Goal: Information Seeking & Learning: Learn about a topic

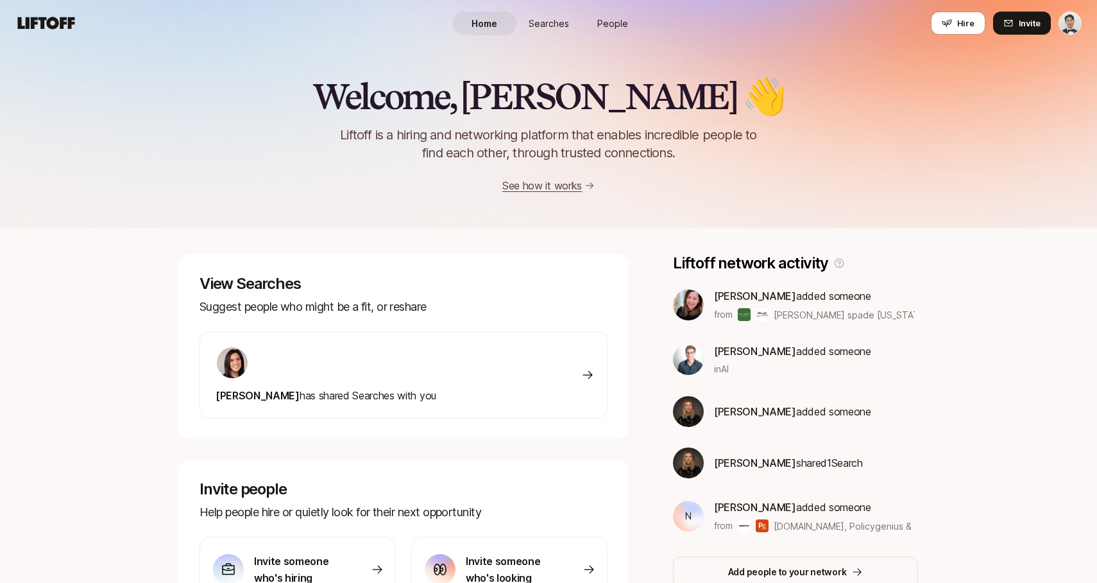
click at [537, 14] on link "Searches" at bounding box center [549, 24] width 64 height 24
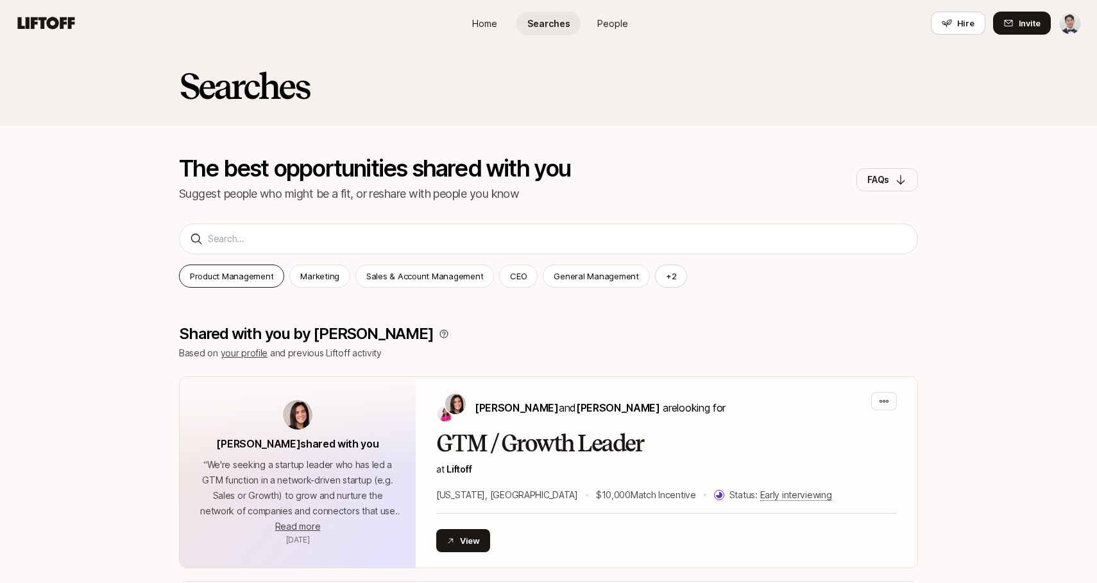
click at [240, 279] on p "Product Management" at bounding box center [231, 276] width 83 height 13
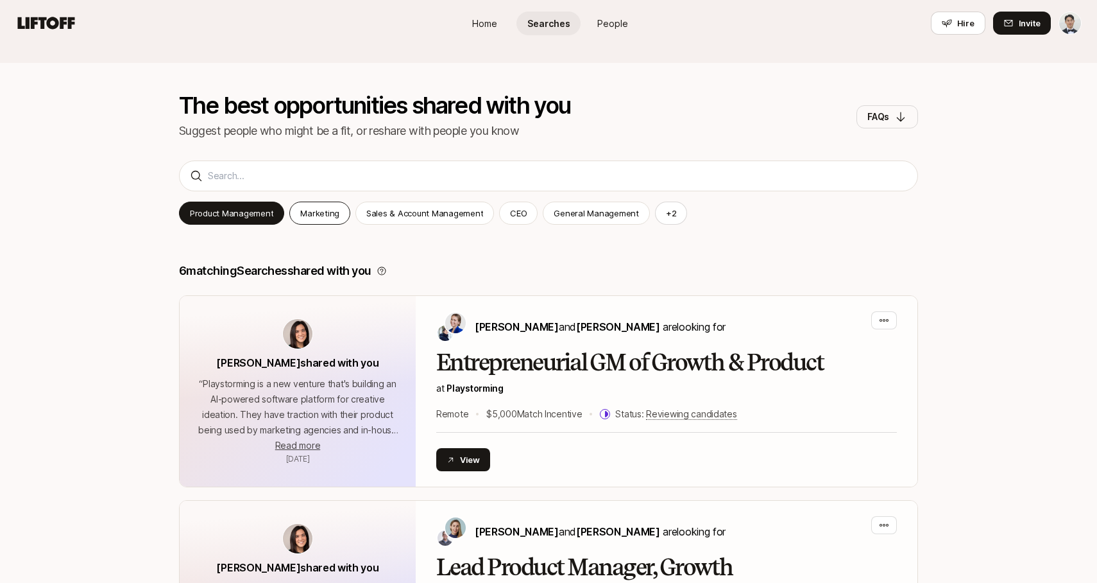
scroll to position [87, 0]
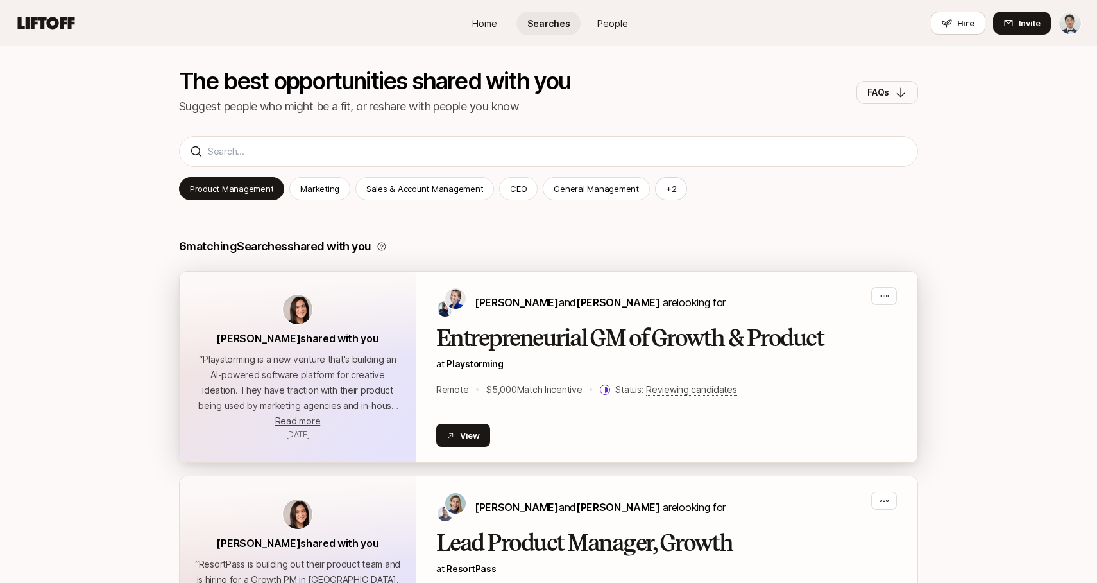
click at [535, 368] on p "at Playstorming" at bounding box center [666, 363] width 461 height 15
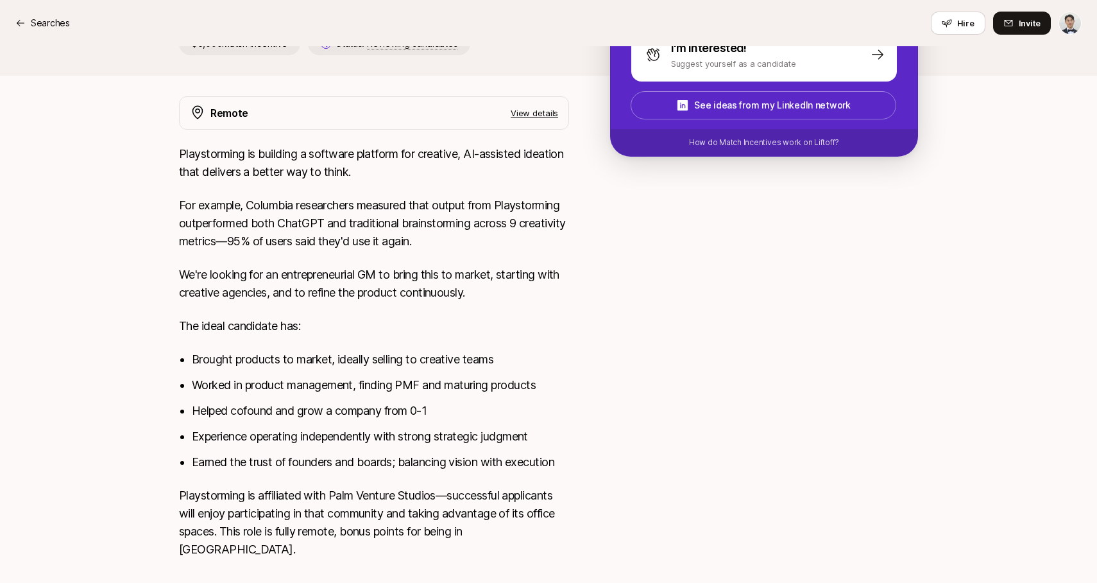
scroll to position [388, 0]
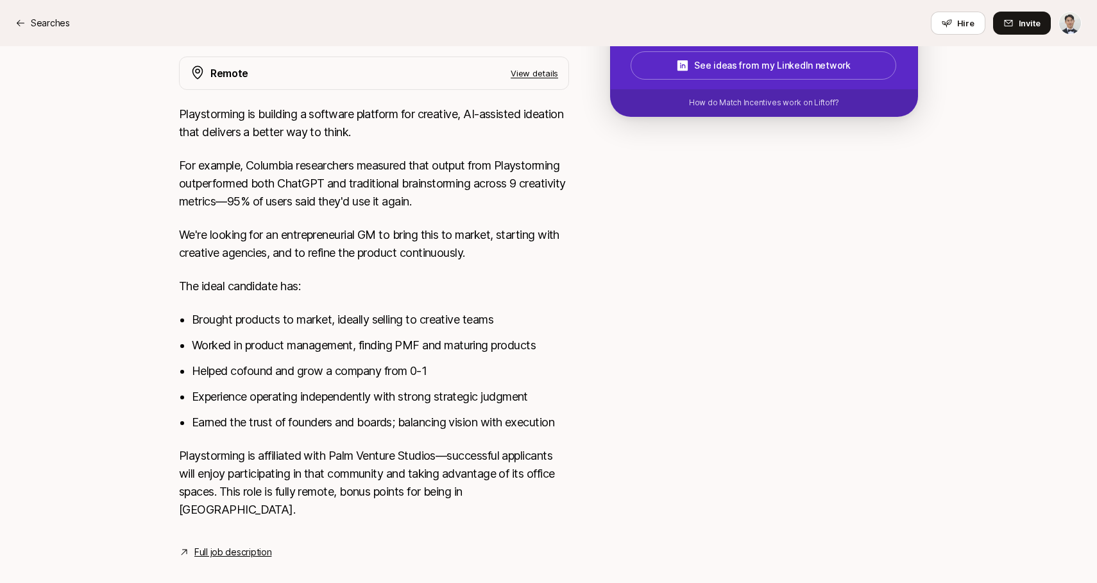
click at [250, 357] on ul "Brought products to market, ideally selling to creative teams Worked in product…" at bounding box center [380, 371] width 377 height 121
click at [270, 343] on li "Worked in product management, finding PMF and maturing products" at bounding box center [380, 345] width 377 height 18
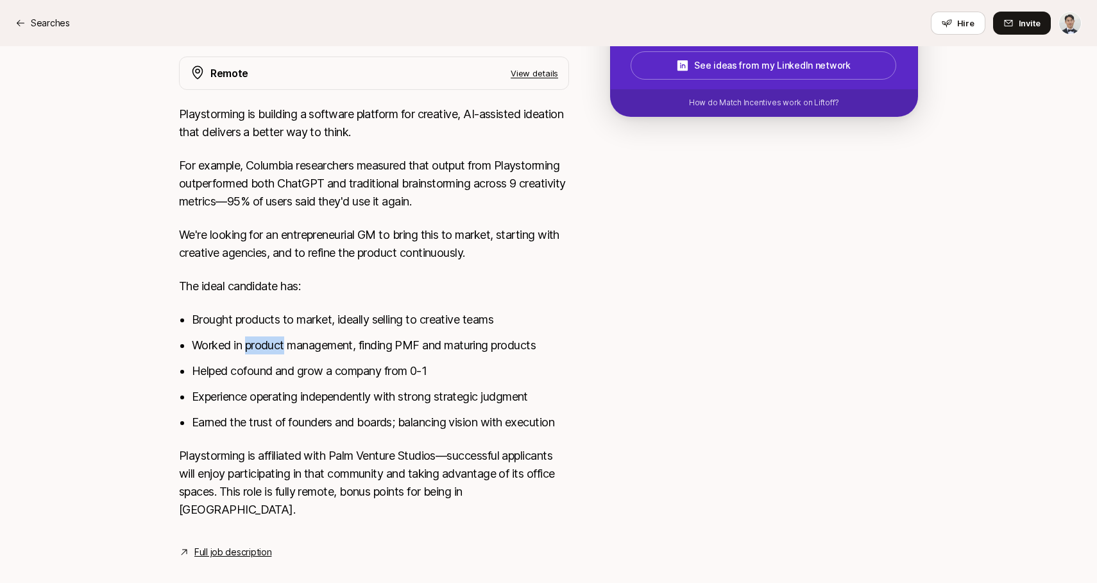
click at [270, 343] on li "Worked in product management, finding PMF and maturing products" at bounding box center [380, 345] width 377 height 18
click at [230, 544] on link "Full job description" at bounding box center [232, 551] width 77 height 15
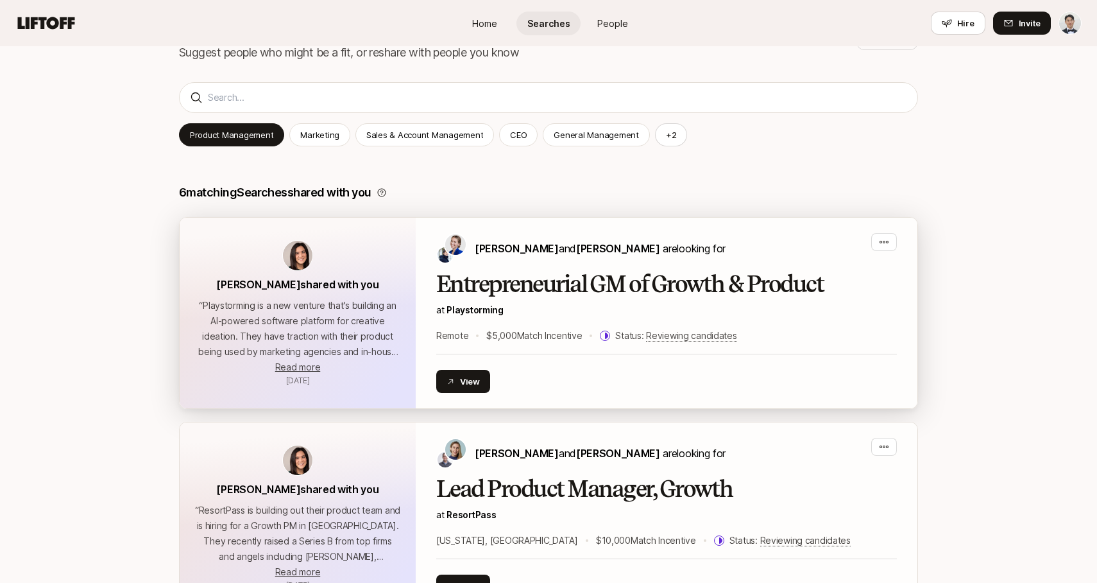
scroll to position [214, 0]
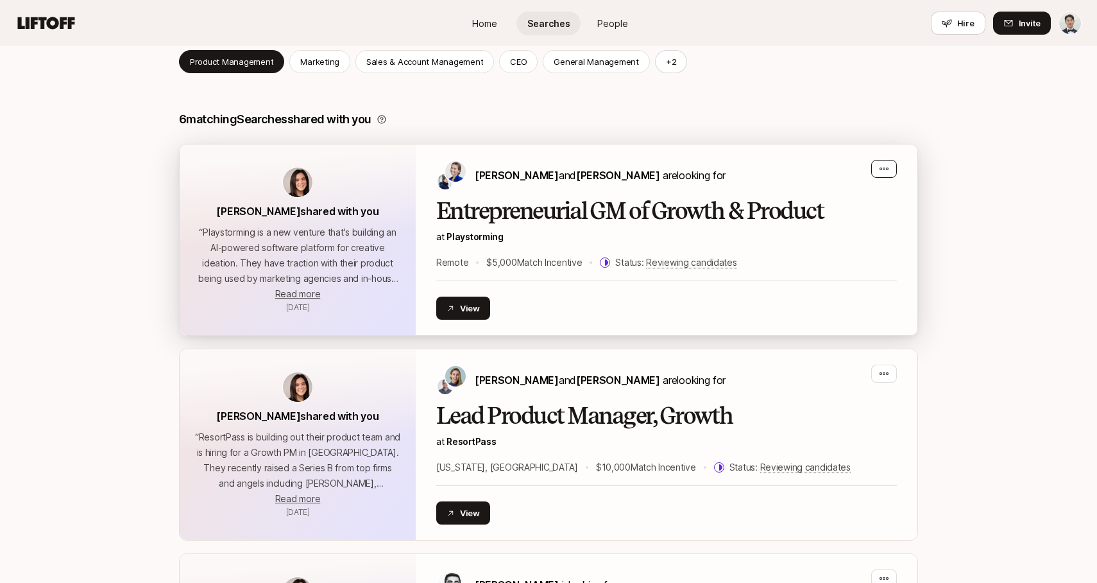
click at [893, 167] on div "button" at bounding box center [884, 169] width 26 height 18
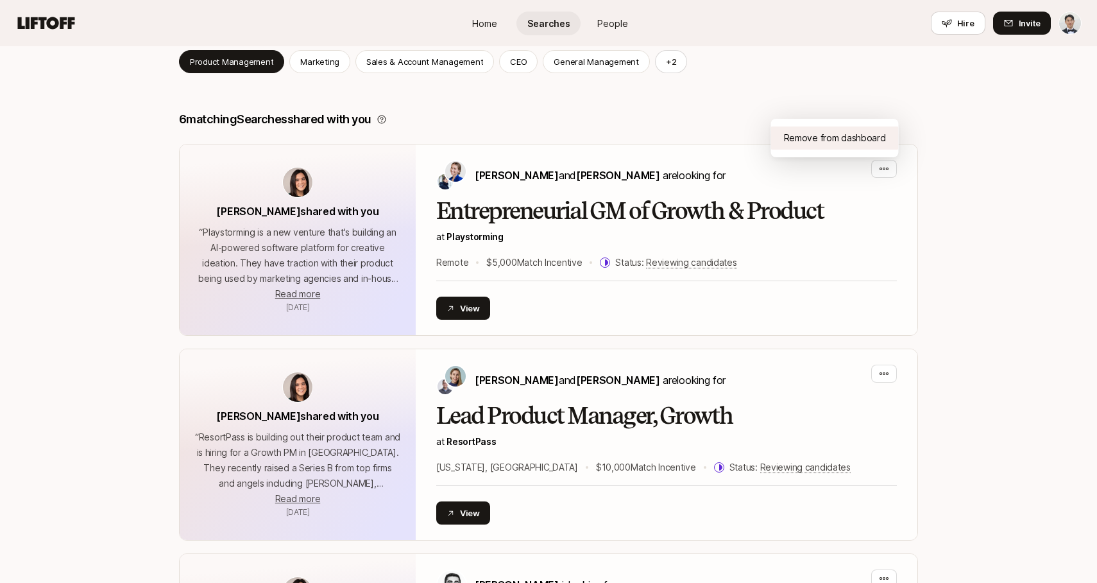
click at [870, 137] on div "Remove from dashboard" at bounding box center [835, 137] width 128 height 23
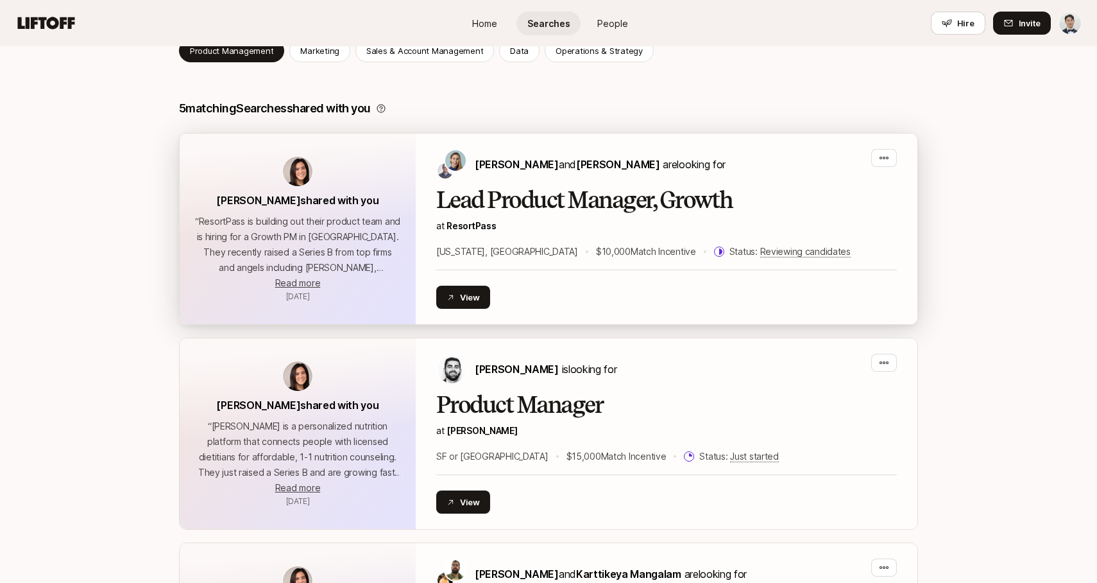
scroll to position [227, 0]
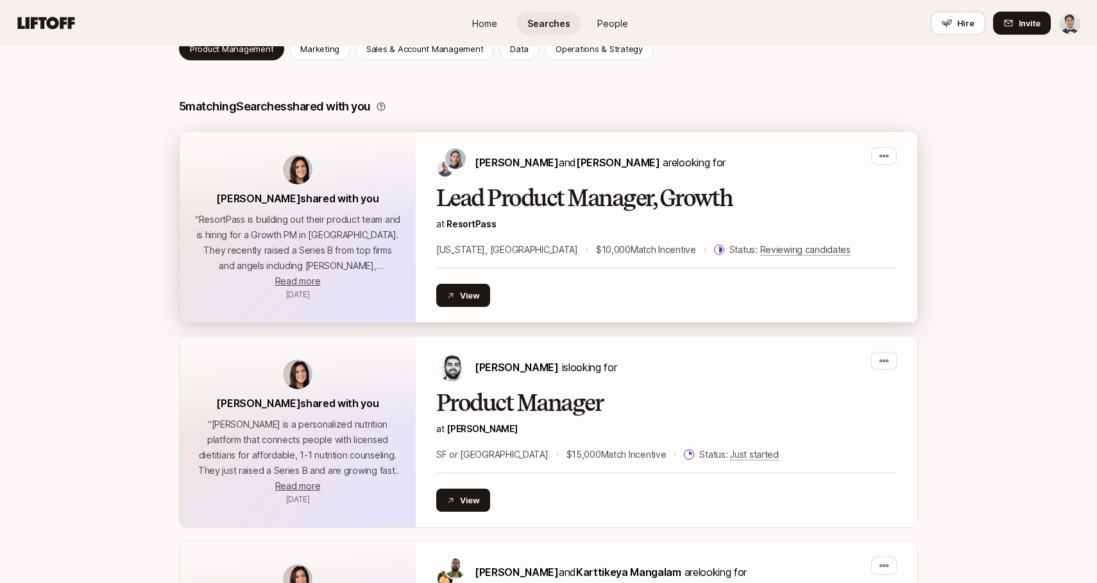
click at [513, 202] on h2 "Lead Product Manager, Growth" at bounding box center [666, 198] width 461 height 26
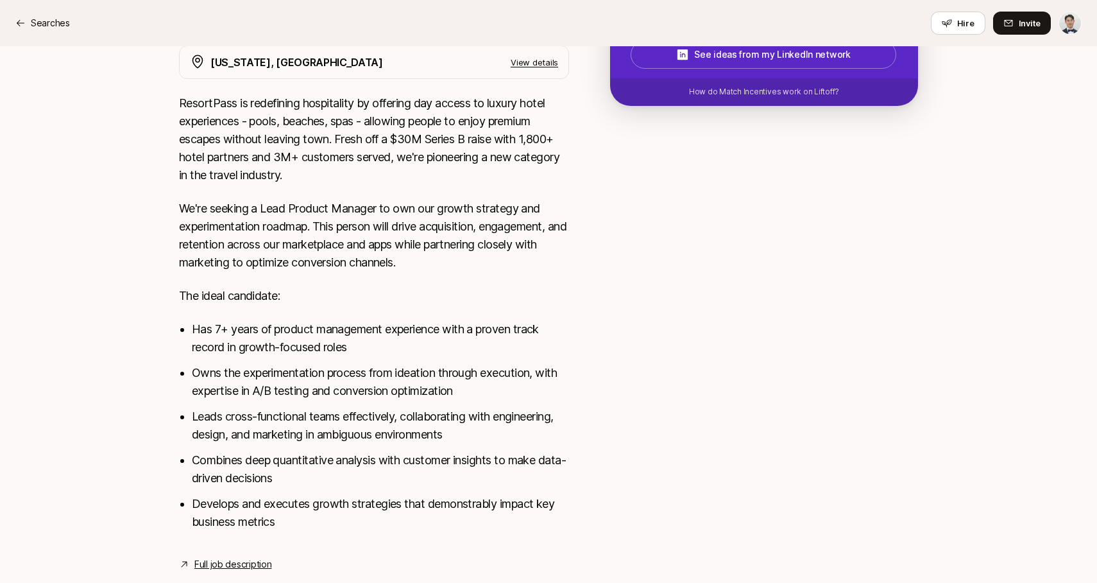
scroll to position [429, 0]
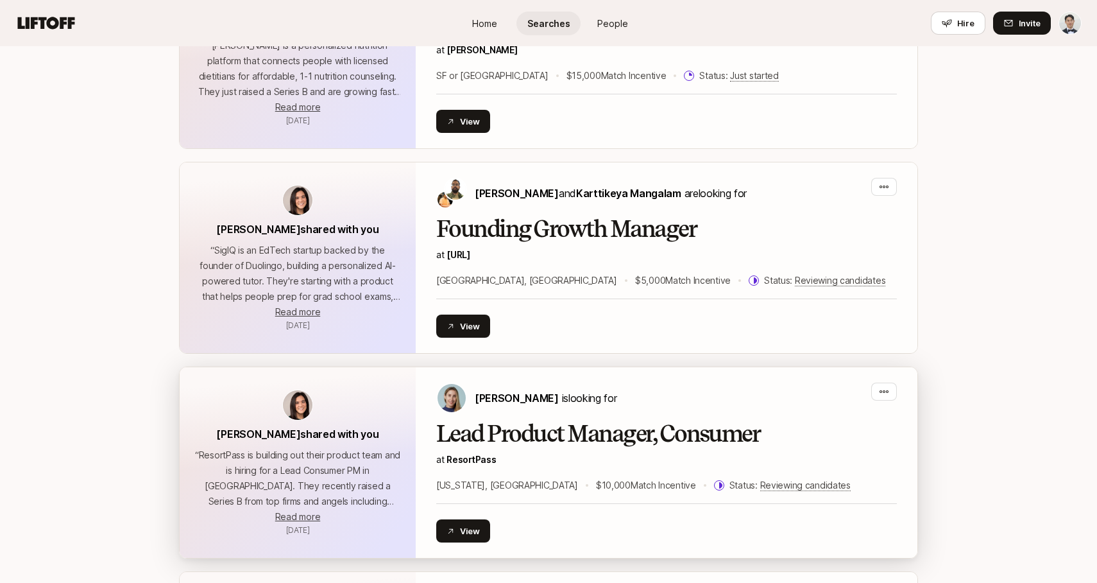
scroll to position [619, 0]
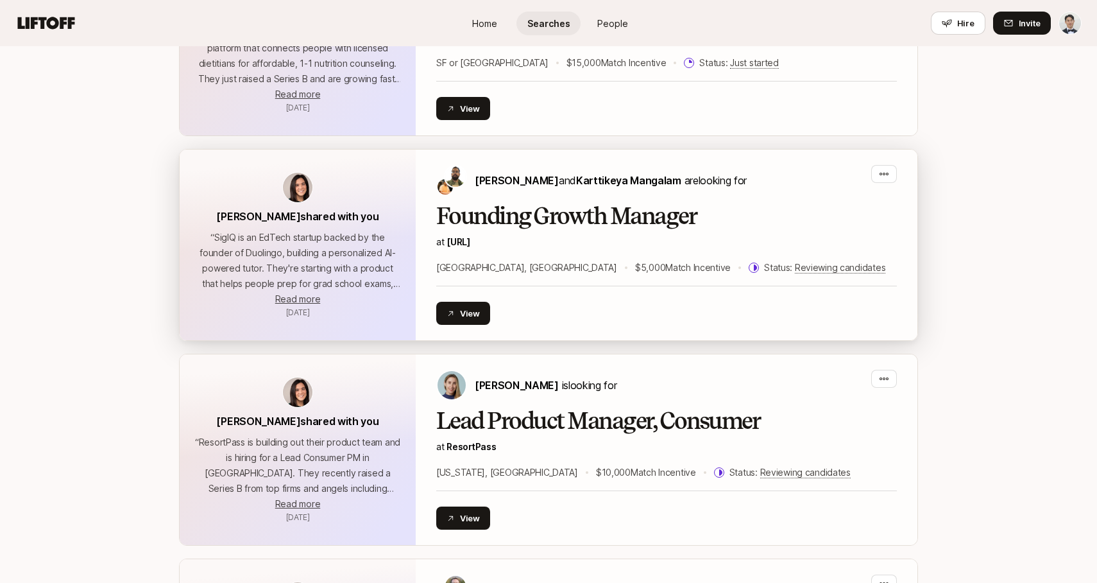
click at [535, 215] on h2 "Founding Growth Manager" at bounding box center [666, 216] width 461 height 26
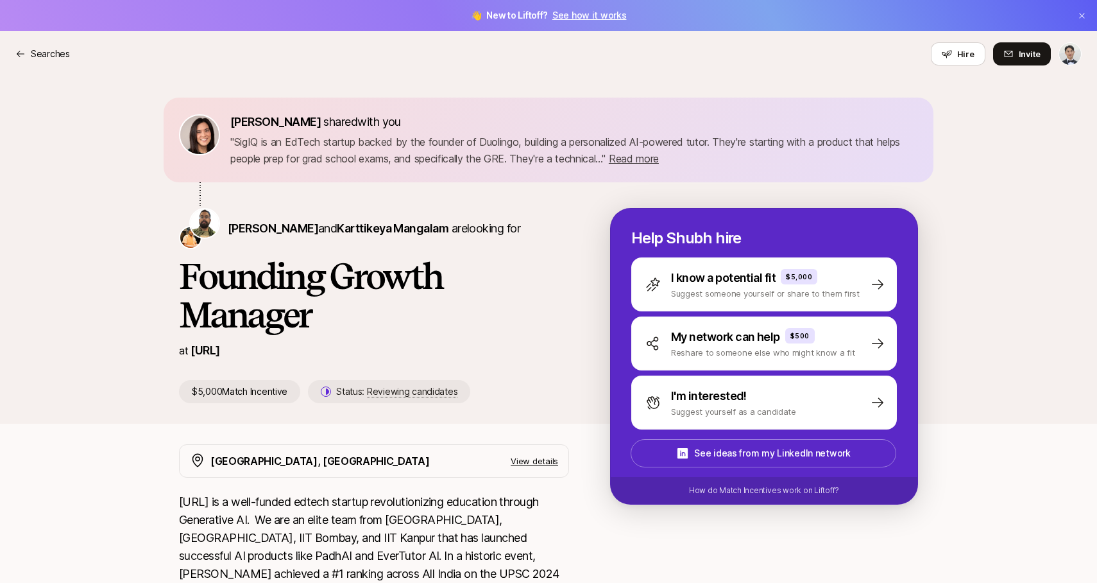
scroll to position [673, 0]
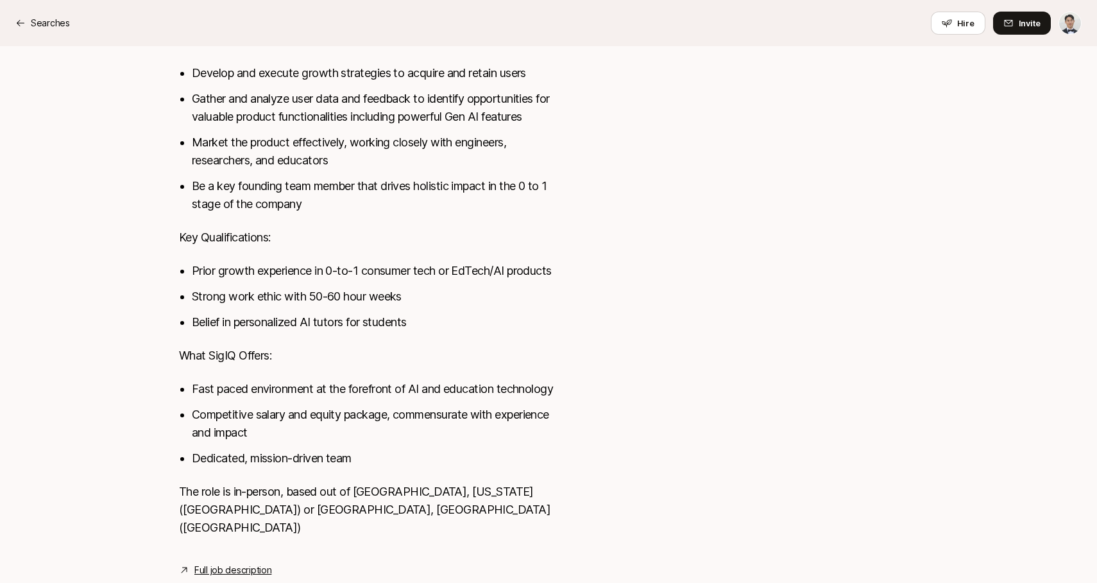
click at [237, 313] on li "Belief in personalized AI tutors for students" at bounding box center [380, 322] width 377 height 18
click at [237, 268] on ul "Prior growth experience in 0-to-1 consumer tech or EdTech/AI products Strong wo…" at bounding box center [380, 296] width 377 height 69
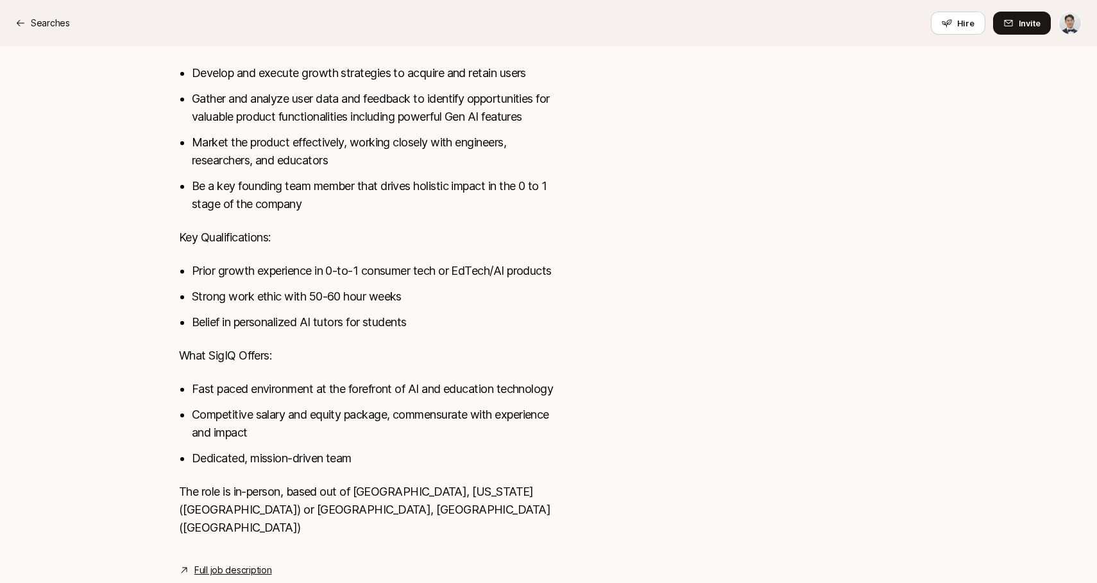
click at [237, 268] on ul "Prior growth experience in 0-to-1 consumer tech or EdTech/AI products Strong wo…" at bounding box center [380, 296] width 377 height 69
click at [239, 262] on li "Prior growth experience in 0-to-1 consumer tech or EdTech/AI products" at bounding box center [380, 271] width 377 height 18
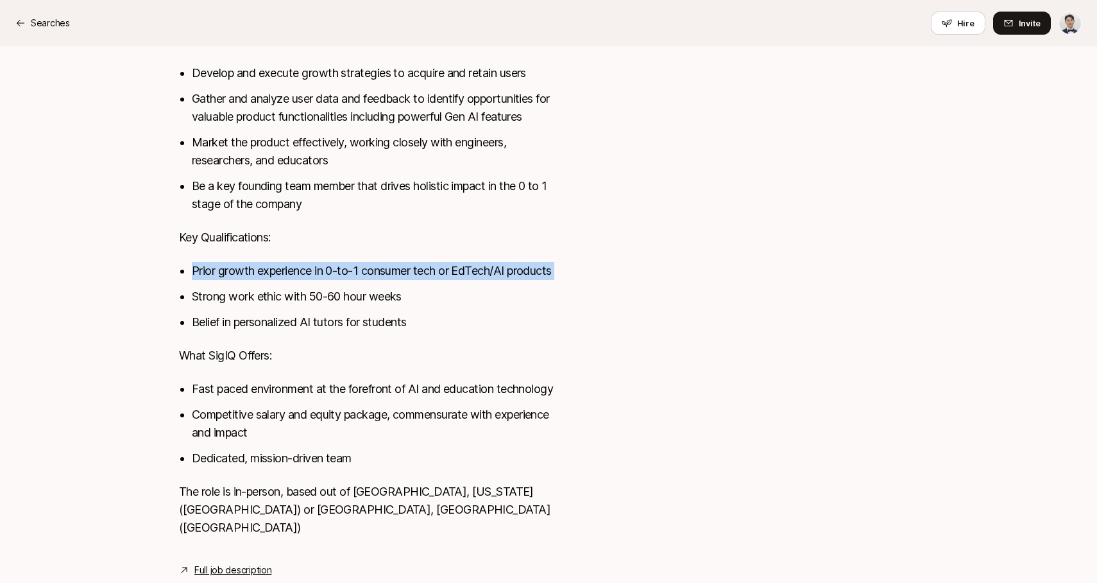
click at [228, 347] on p "What SigIQ Offers:" at bounding box center [374, 356] width 390 height 18
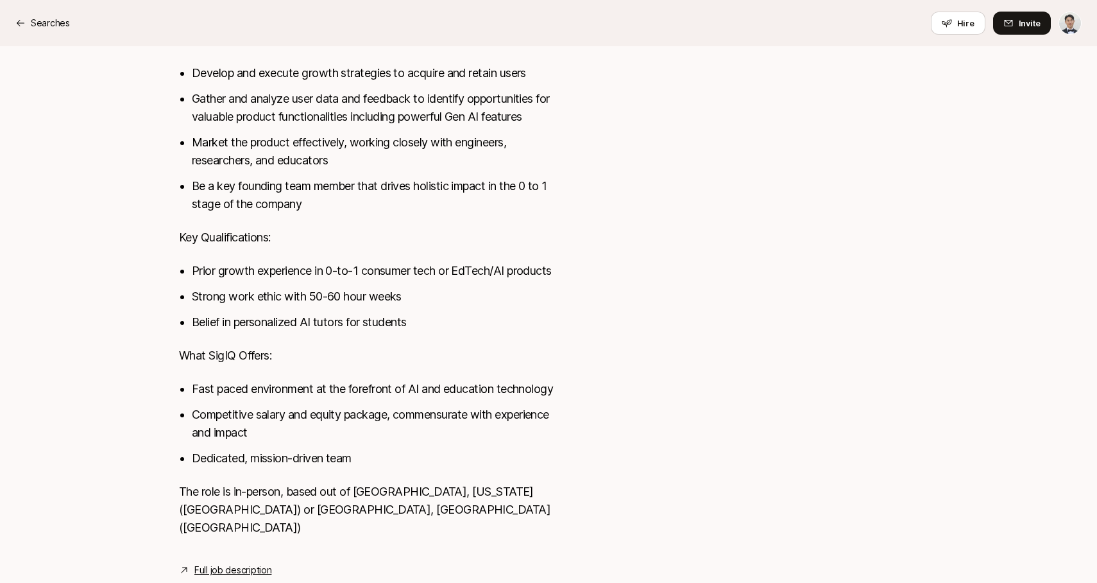
click at [228, 347] on p "What SigIQ Offers:" at bounding box center [374, 356] width 390 height 18
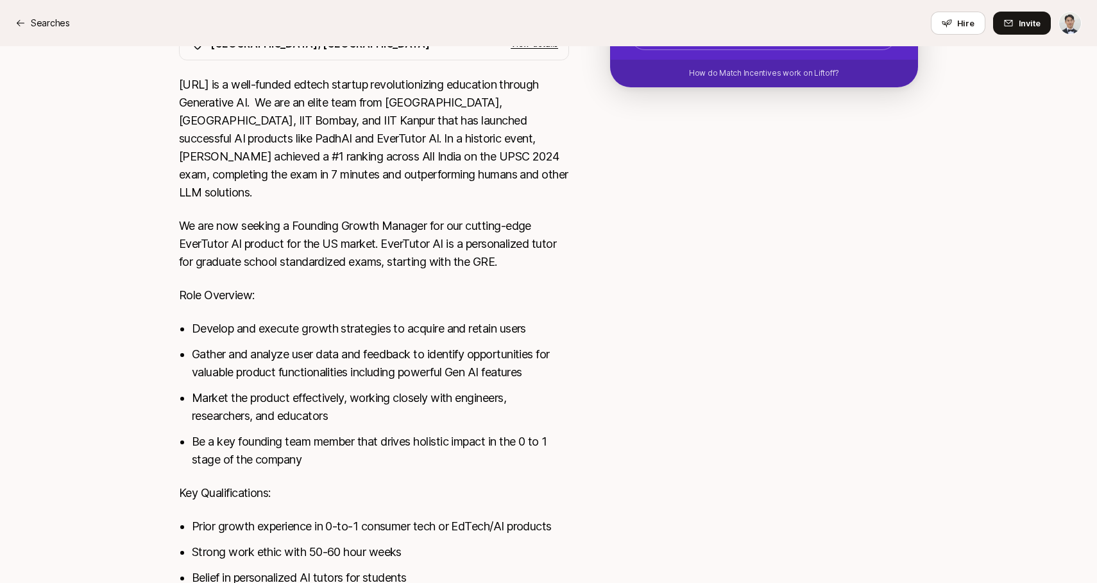
scroll to position [416, 0]
click at [271, 218] on p "We are now seeking a Founding Growth Manager for our cutting-edge EverTutor AI …" at bounding box center [374, 245] width 390 height 54
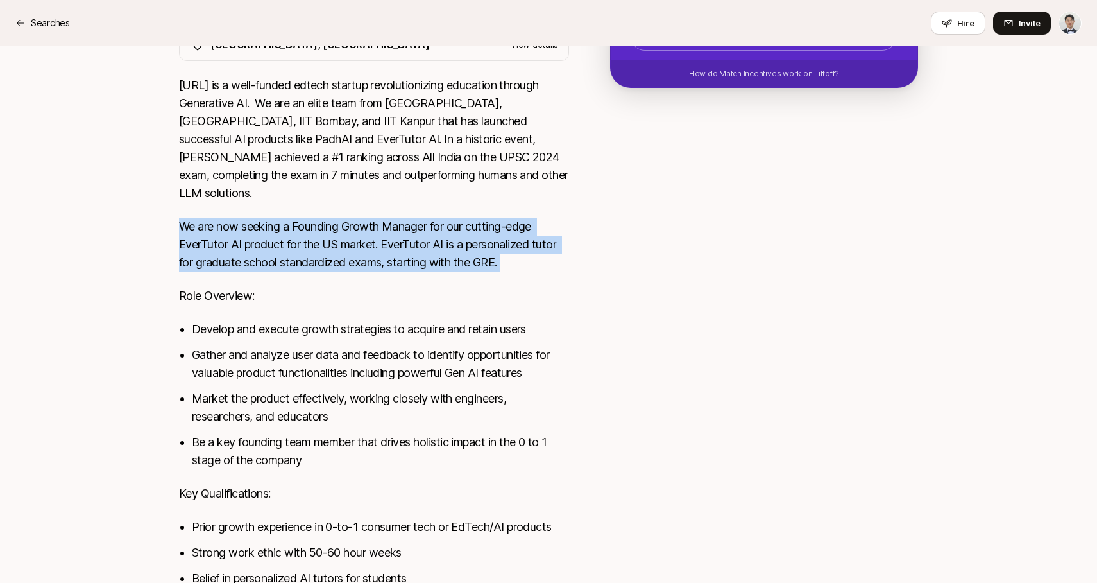
click at [271, 218] on p "We are now seeking a Founding Growth Manager for our cutting-edge EverTutor AI …" at bounding box center [374, 245] width 390 height 54
